Goal: Transaction & Acquisition: Purchase product/service

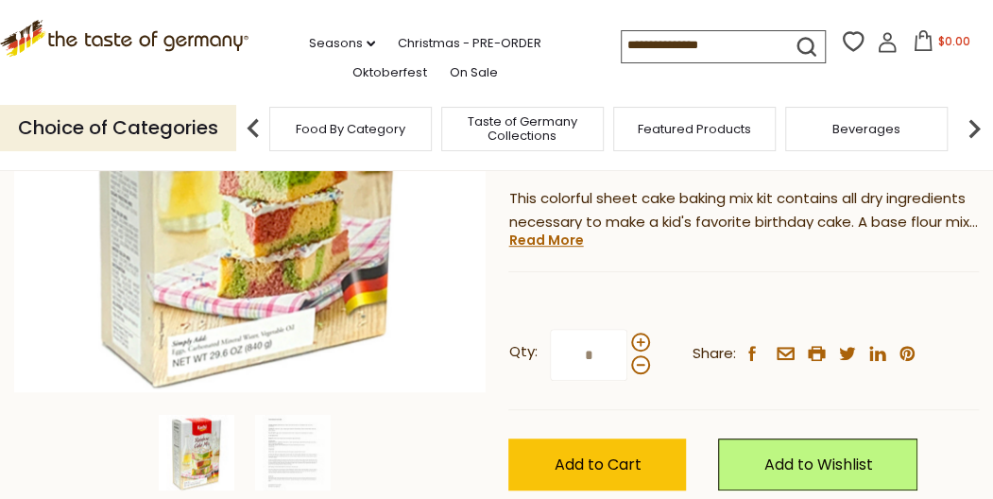
scroll to position [283, 0]
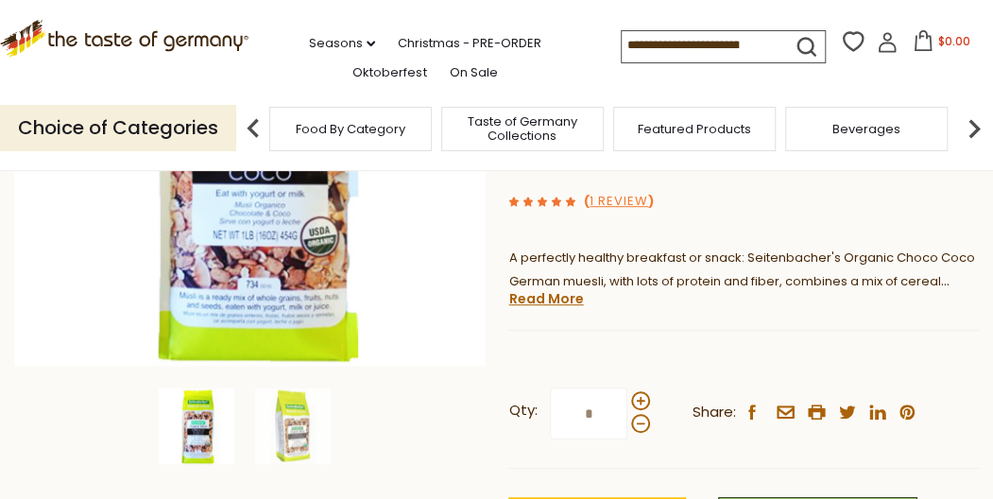
scroll to position [378, 0]
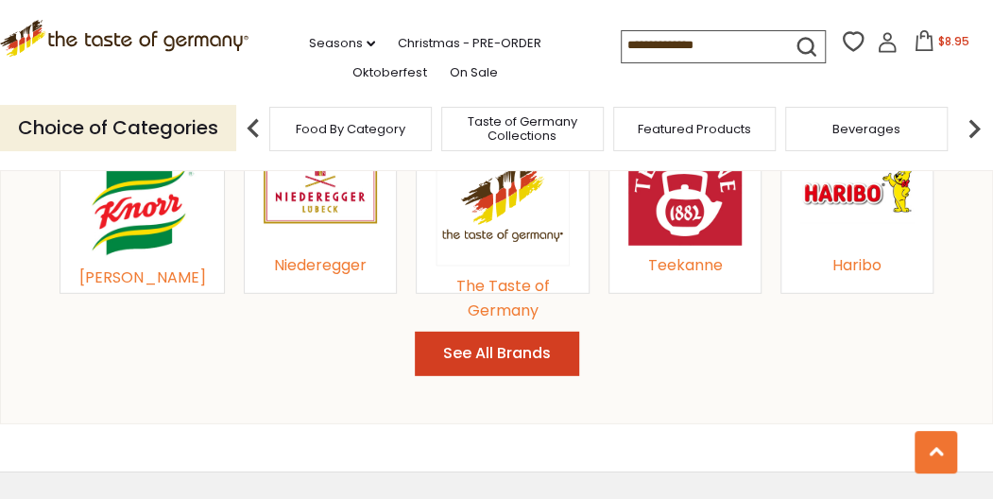
scroll to position [1889, 0]
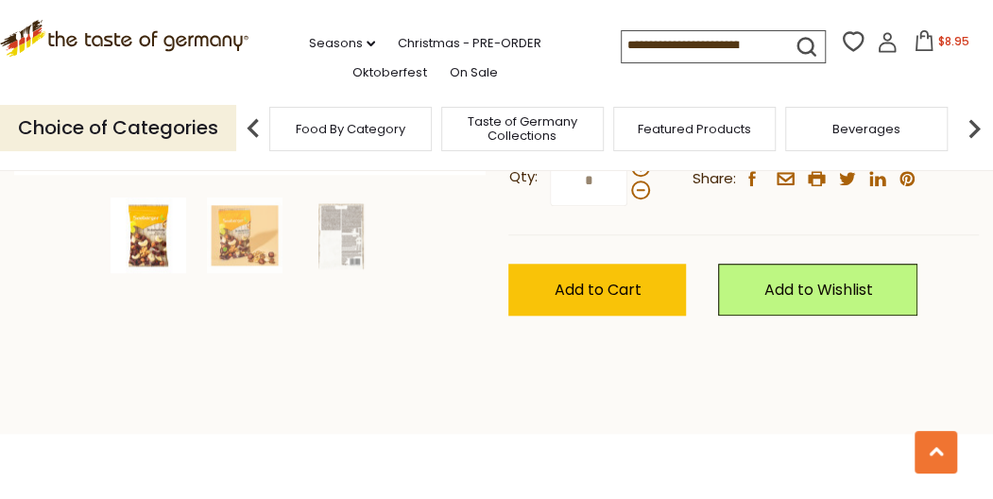
scroll to position [567, 0]
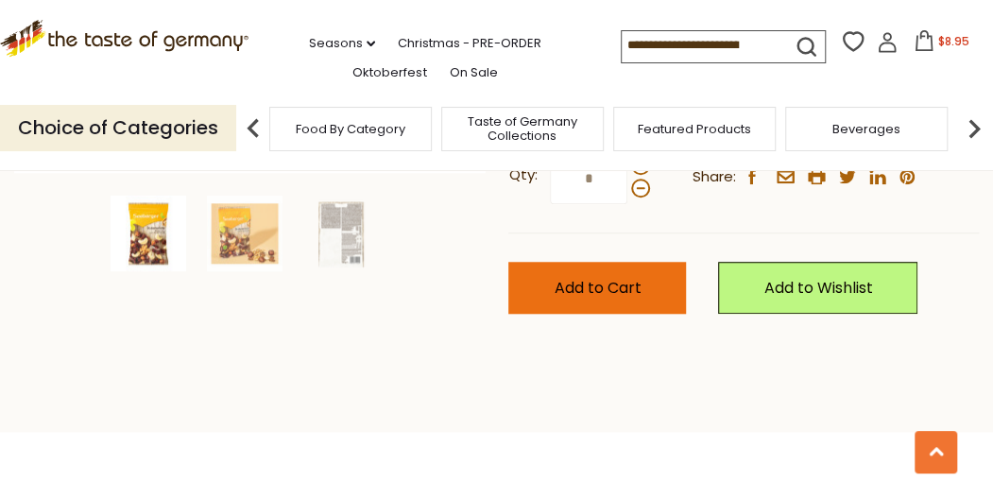
click at [561, 281] on span "Add to Cart" at bounding box center [596, 288] width 87 height 22
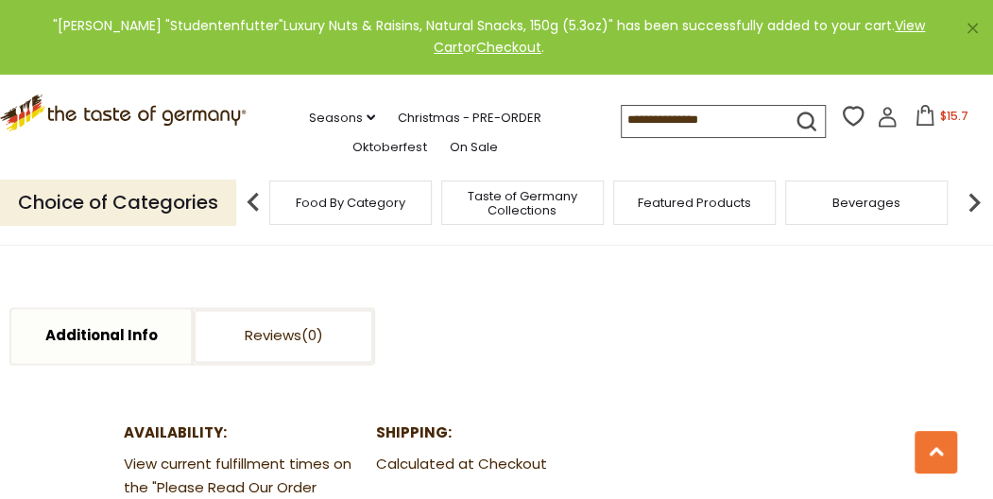
scroll to position [944, 0]
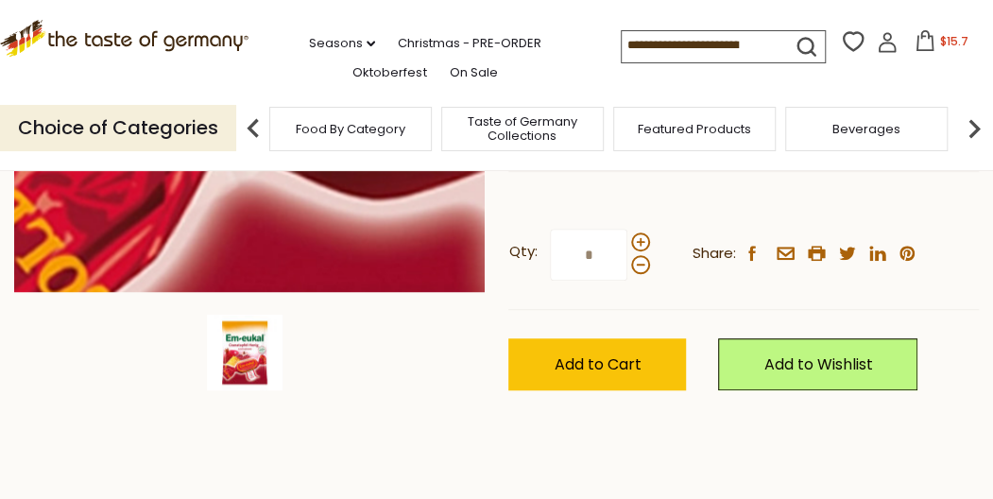
scroll to position [472, 0]
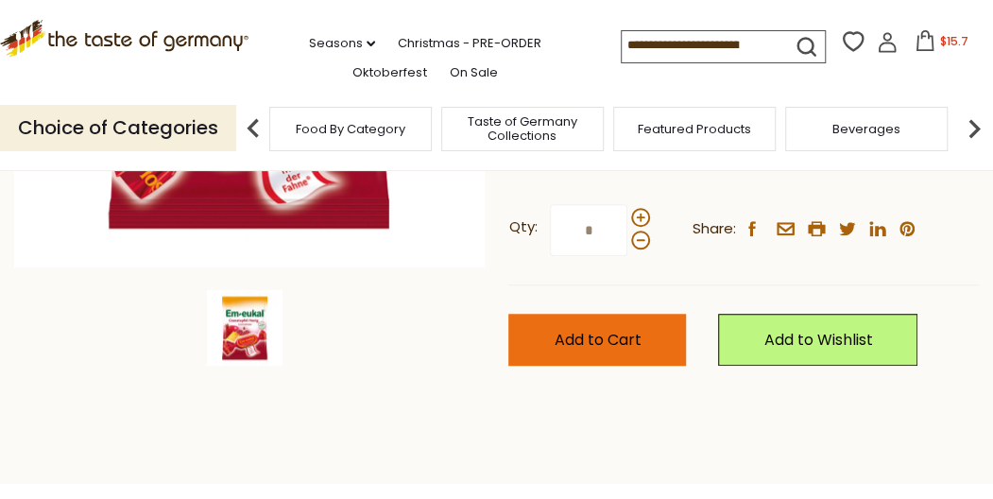
click at [601, 336] on span "Add to Cart" at bounding box center [596, 340] width 87 height 22
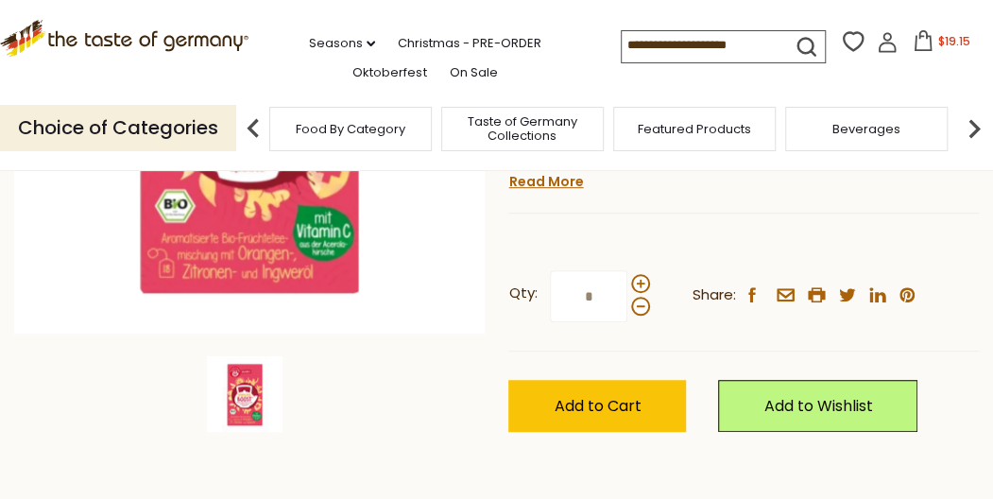
scroll to position [378, 0]
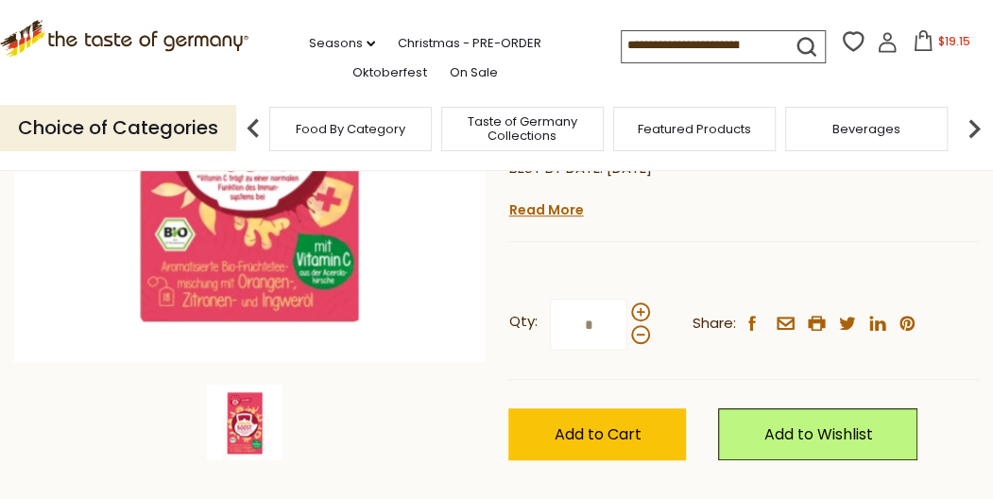
click at [245, 405] on img at bounding box center [245, 422] width 76 height 76
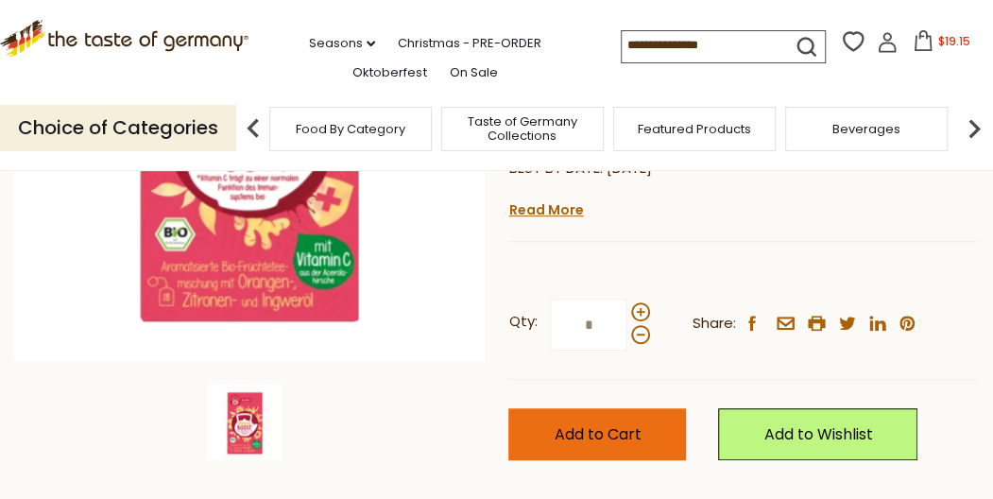
click at [591, 428] on span "Add to Cart" at bounding box center [596, 434] width 87 height 22
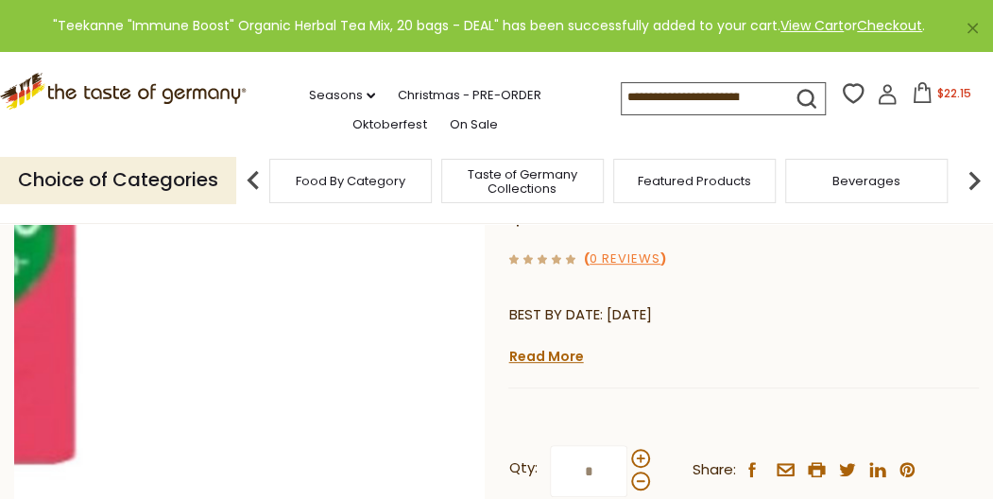
scroll to position [94, 0]
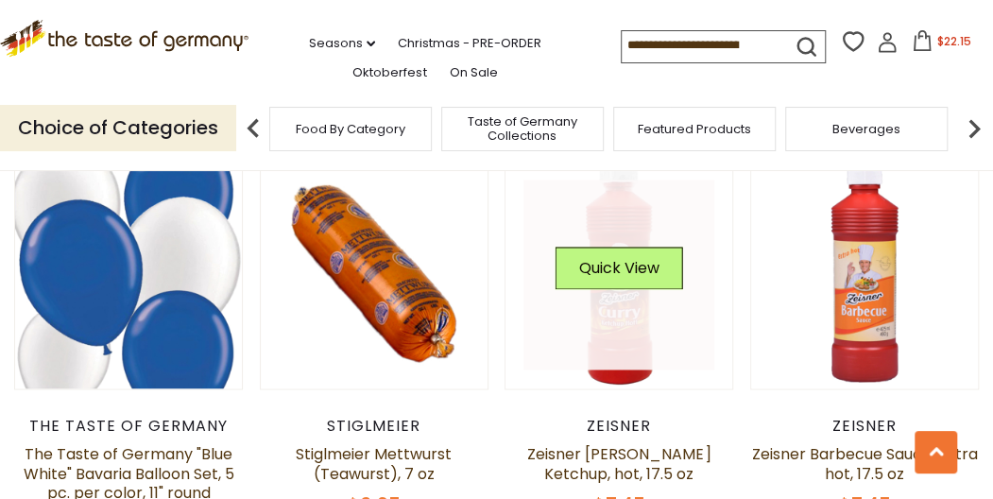
scroll to position [3967, 0]
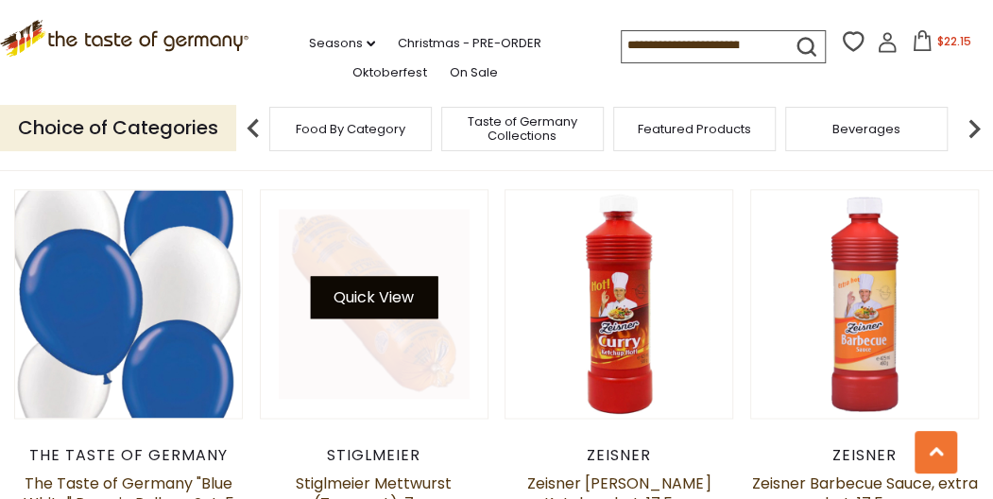
click at [386, 298] on button "Quick View" at bounding box center [374, 297] width 128 height 43
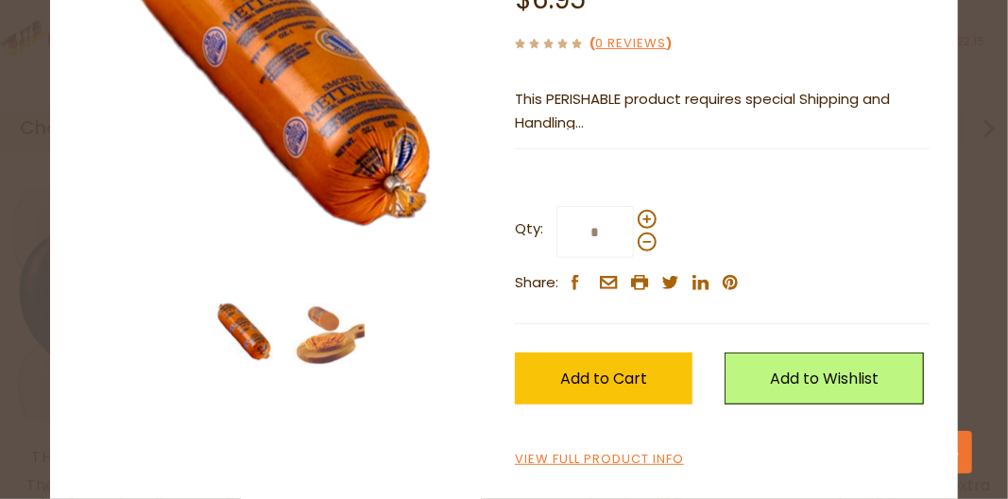
scroll to position [283, 0]
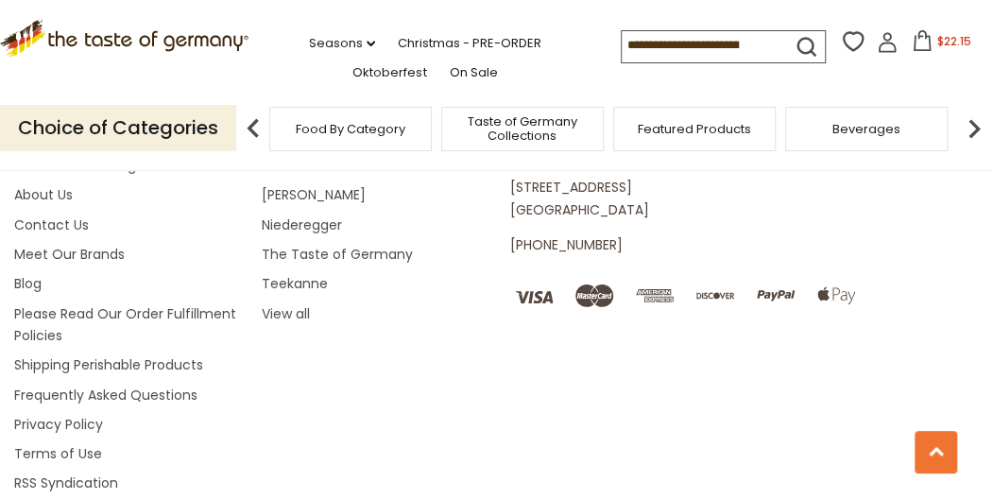
scroll to position [5378, 0]
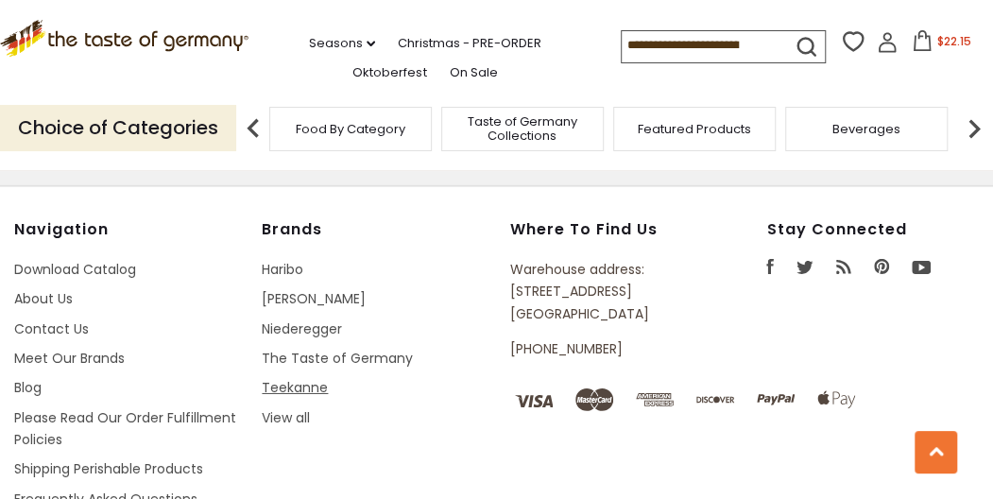
click at [295, 378] on link "Teekanne" at bounding box center [295, 387] width 66 height 19
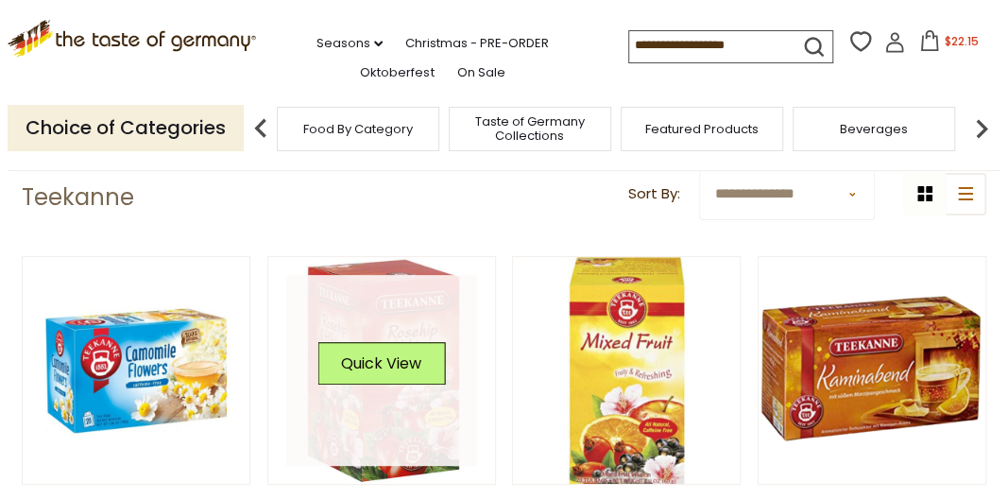
scroll to position [94, 0]
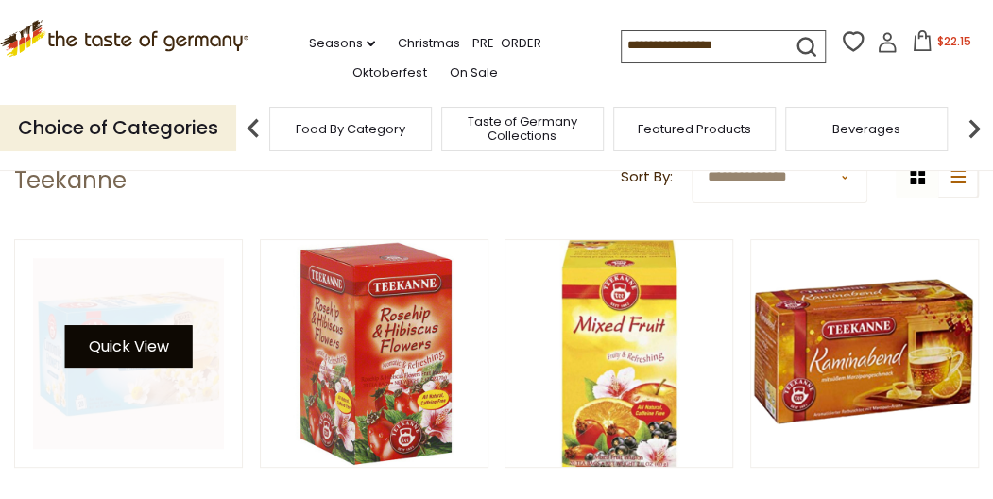
click at [145, 353] on button "Quick View" at bounding box center [129, 346] width 128 height 43
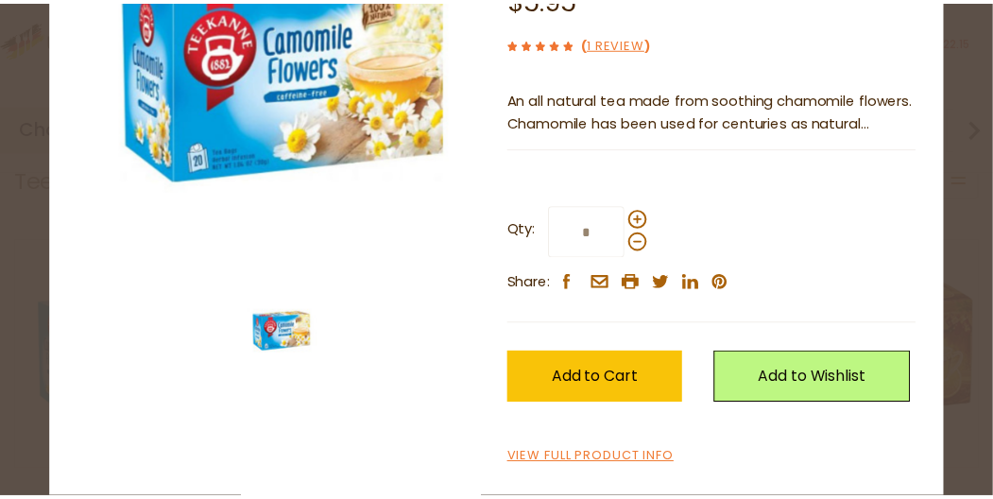
scroll to position [321, 0]
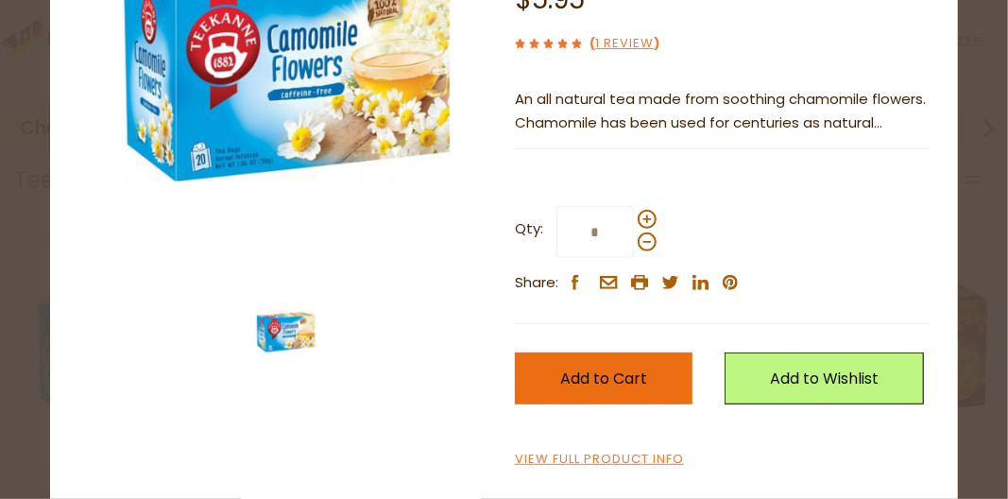
click at [596, 367] on span "Add to Cart" at bounding box center [603, 378] width 87 height 22
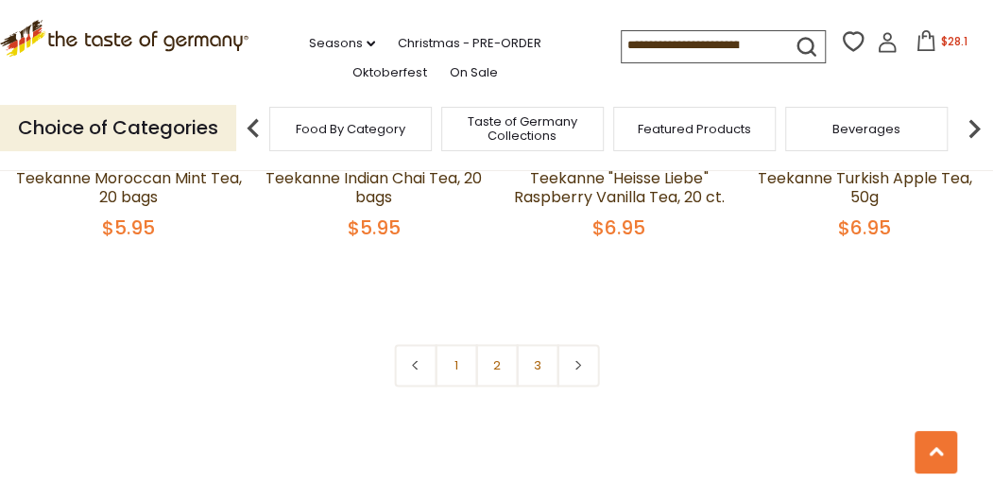
scroll to position [3967, 0]
